Goal: Task Accomplishment & Management: Manage account settings

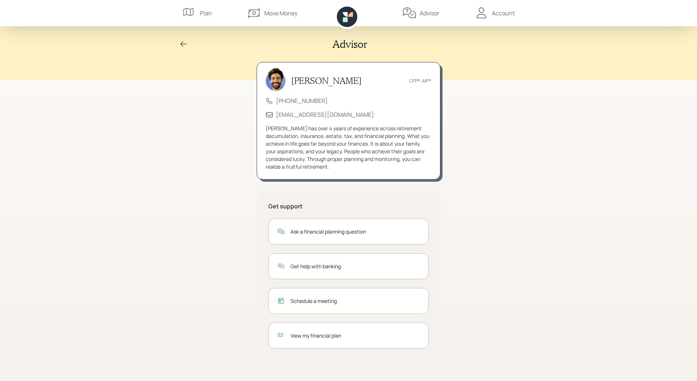
click at [183, 41] on icon at bounding box center [183, 44] width 9 height 9
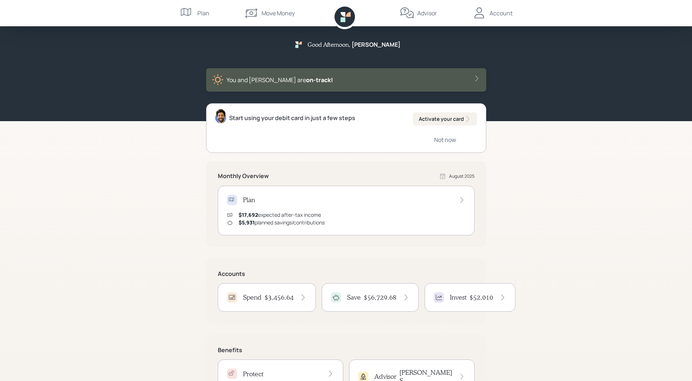
click at [274, 12] on div "Move Money" at bounding box center [278, 13] width 33 height 9
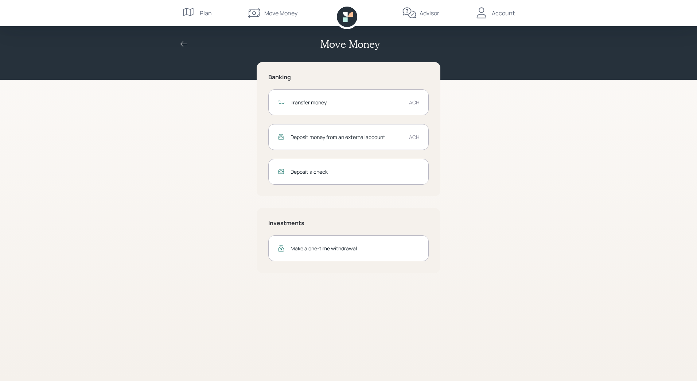
click at [313, 101] on div "Transfer money" at bounding box center [347, 102] width 113 height 8
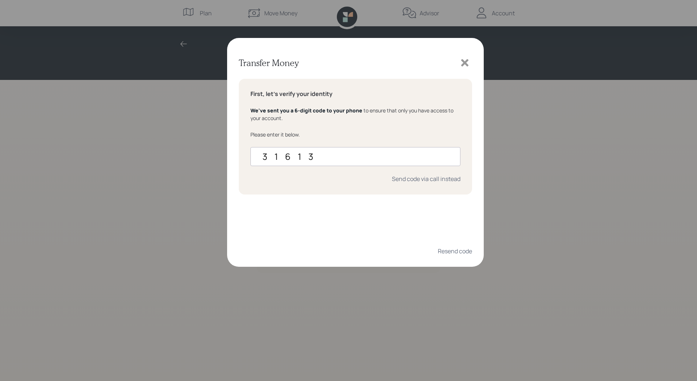
type input "316133"
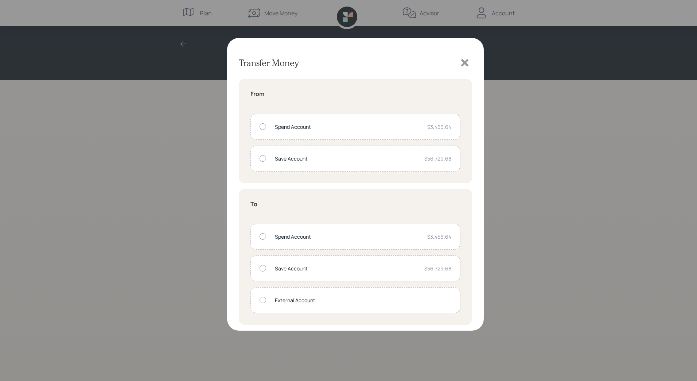
click at [277, 125] on div "Spend Account" at bounding box center [348, 127] width 147 height 8
radio input "true"
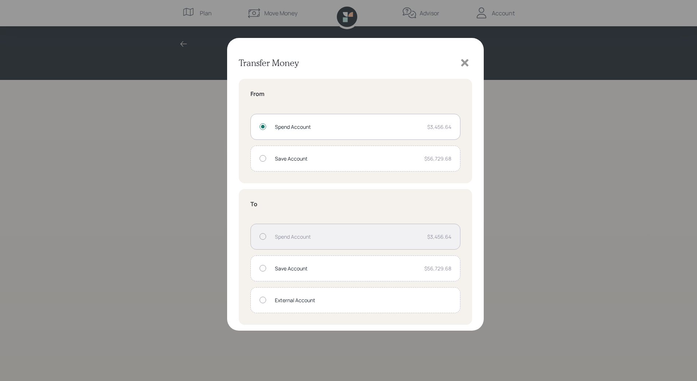
click at [290, 268] on div "Save Account" at bounding box center [347, 268] width 144 height 8
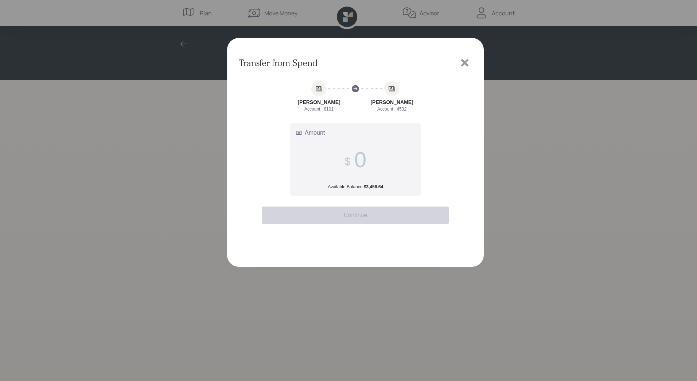
click at [349, 155] on span at bounding box center [356, 159] width 22 height 25
click at [355, 155] on input "Amount Available Balance: $3,456.64" at bounding box center [361, 159] width 12 height 25
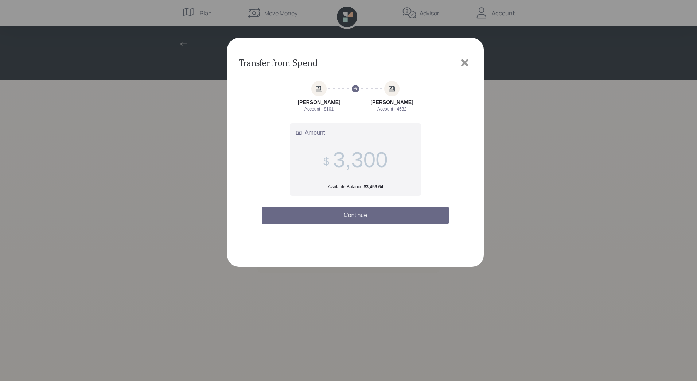
type input "3,300"
click at [354, 213] on button "Continue" at bounding box center [355, 215] width 187 height 18
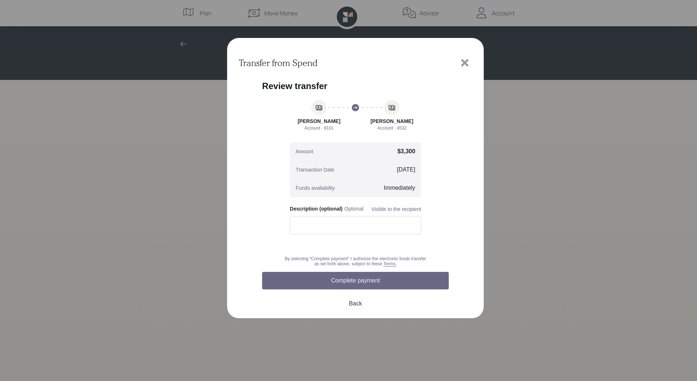
click at [359, 279] on button "Complete payment" at bounding box center [355, 281] width 187 height 18
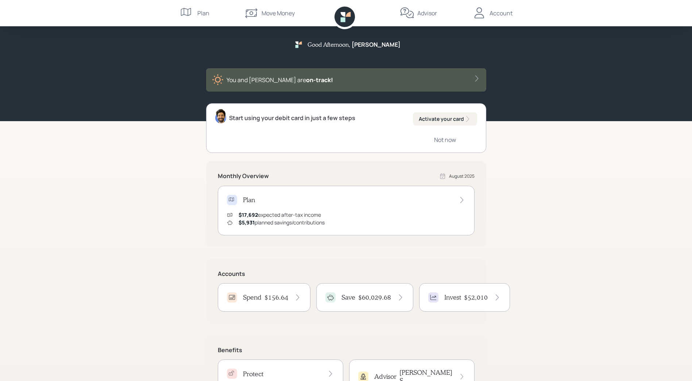
click at [200, 11] on div "Plan" at bounding box center [203, 13] width 12 height 9
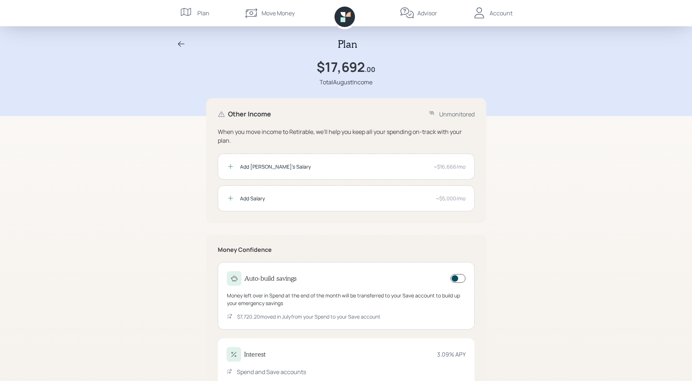
click at [182, 42] on icon at bounding box center [181, 44] width 9 height 9
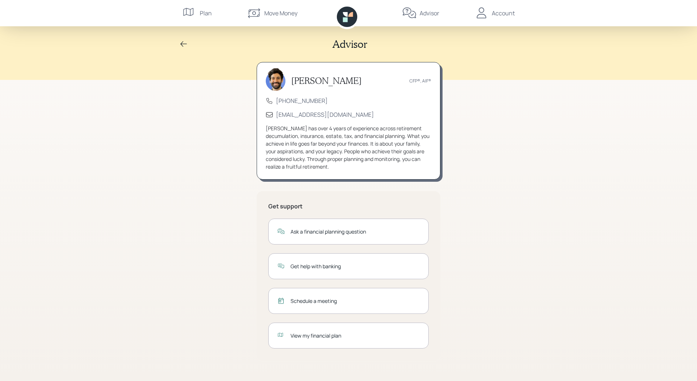
click at [322, 334] on div "View my financial plan" at bounding box center [355, 336] width 129 height 8
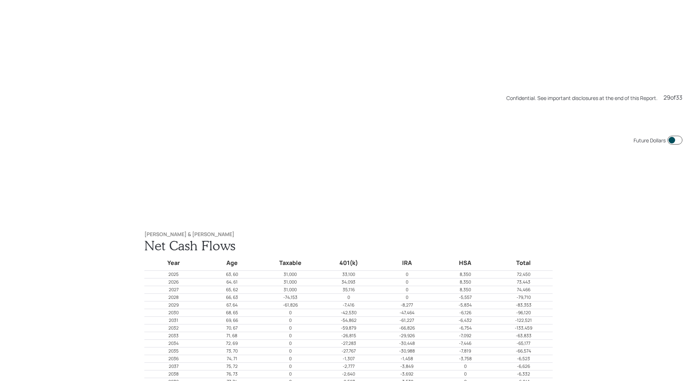
scroll to position [10662, 0]
